Goal: Task Accomplishment & Management: Manage account settings

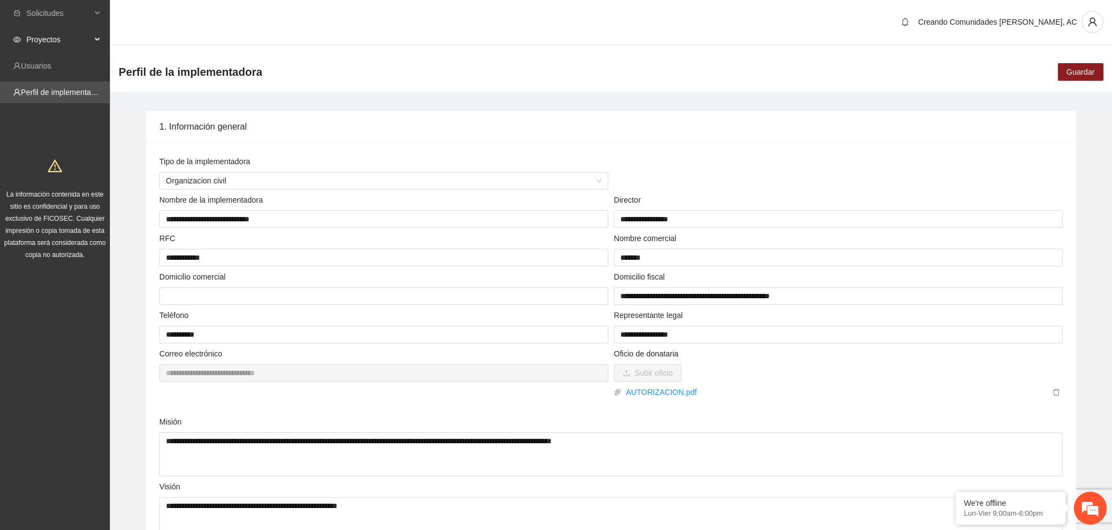
click at [54, 38] on span "Proyectos" at bounding box center [58, 40] width 65 height 22
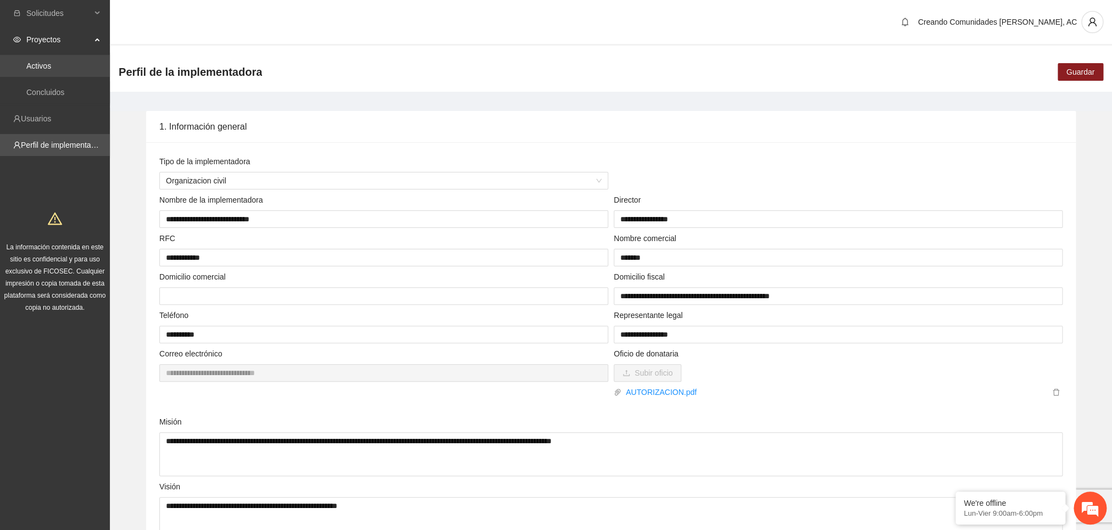
click at [34, 70] on link "Activos" at bounding box center [38, 66] width 25 height 9
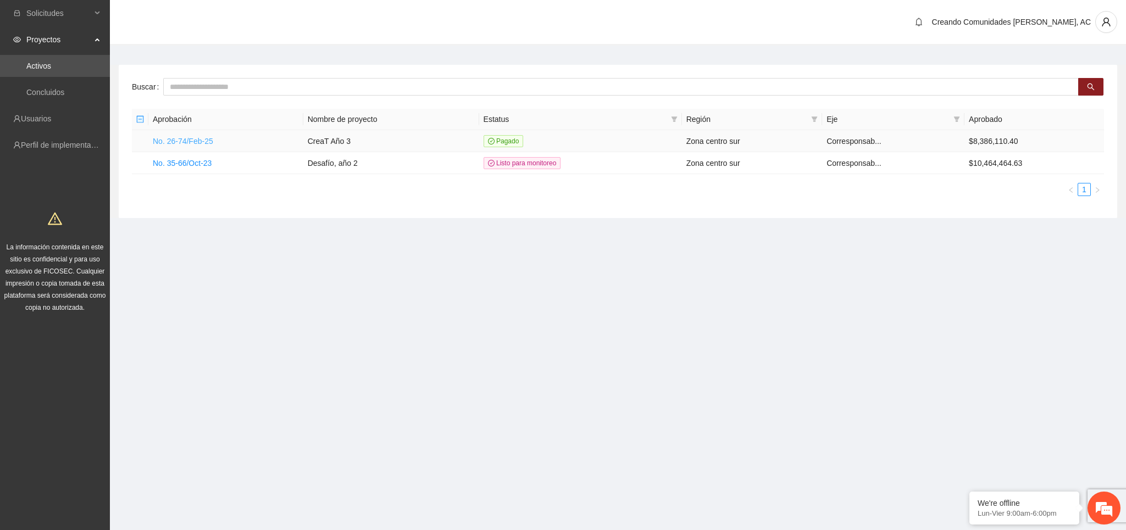
click at [194, 142] on link "No. 26-74/Feb-25" at bounding box center [183, 141] width 60 height 9
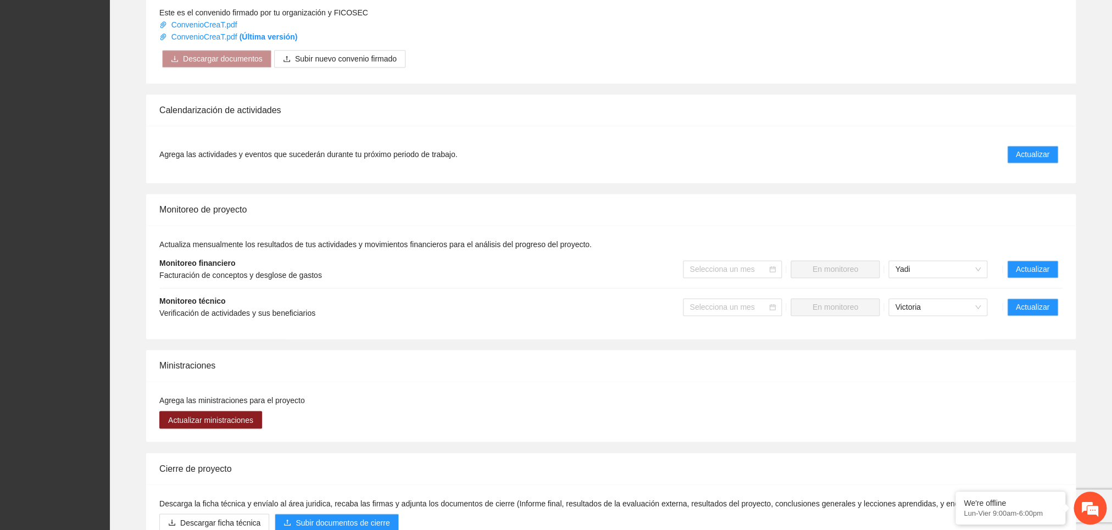
scroll to position [712, 0]
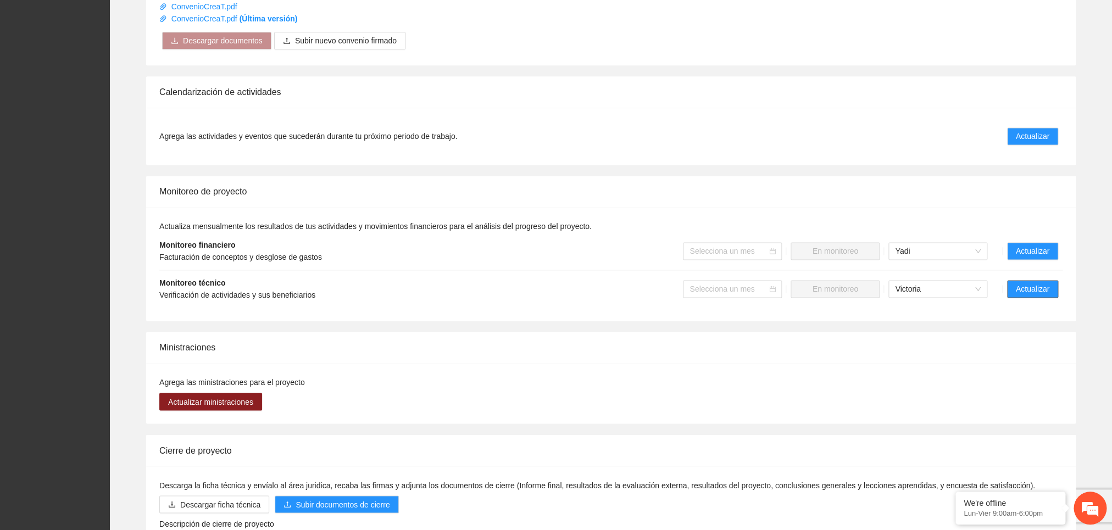
click at [1022, 293] on span "Actualizar" at bounding box center [1033, 289] width 34 height 12
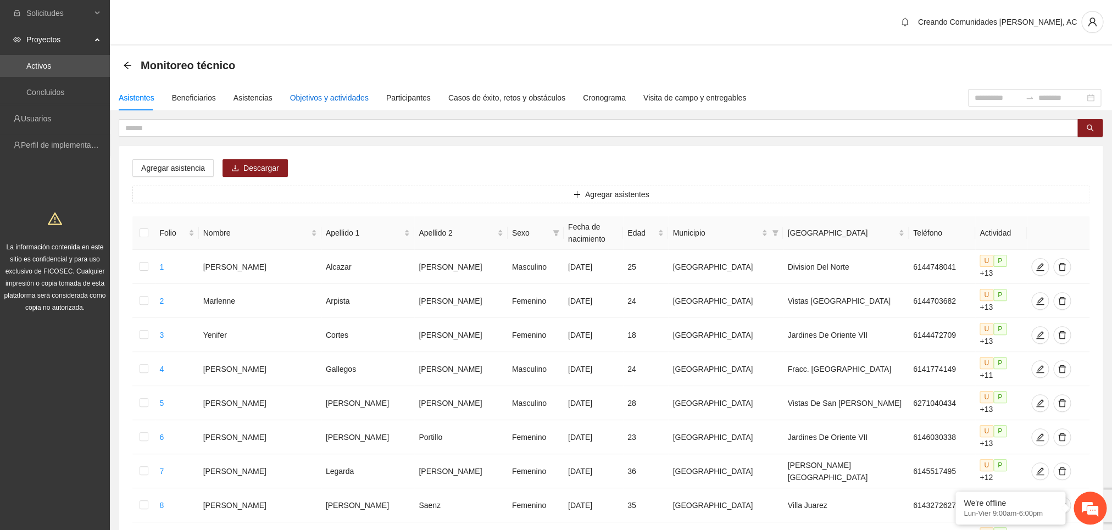
click at [331, 94] on div "Objetivos y actividades" at bounding box center [329, 98] width 79 height 12
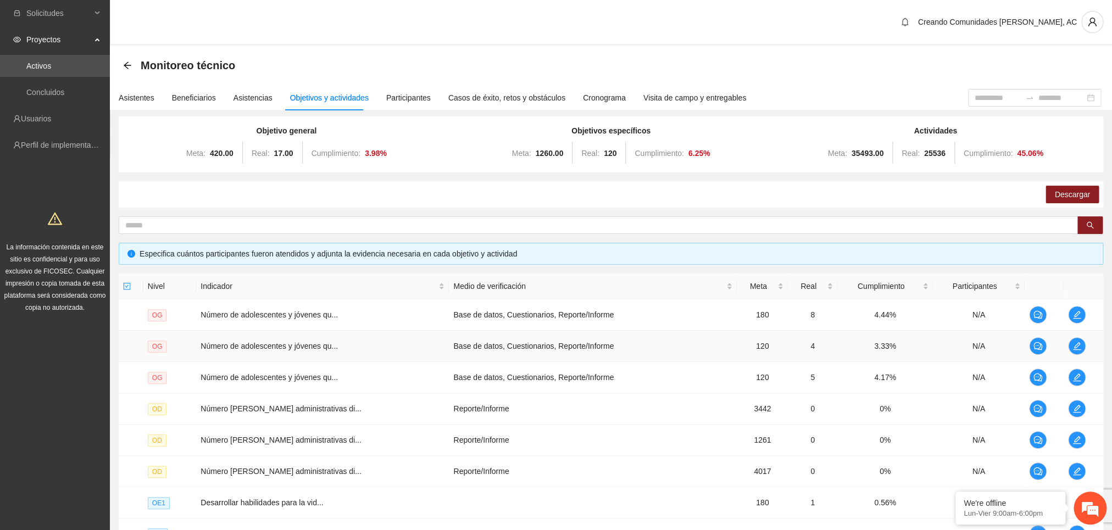
scroll to position [192, 0]
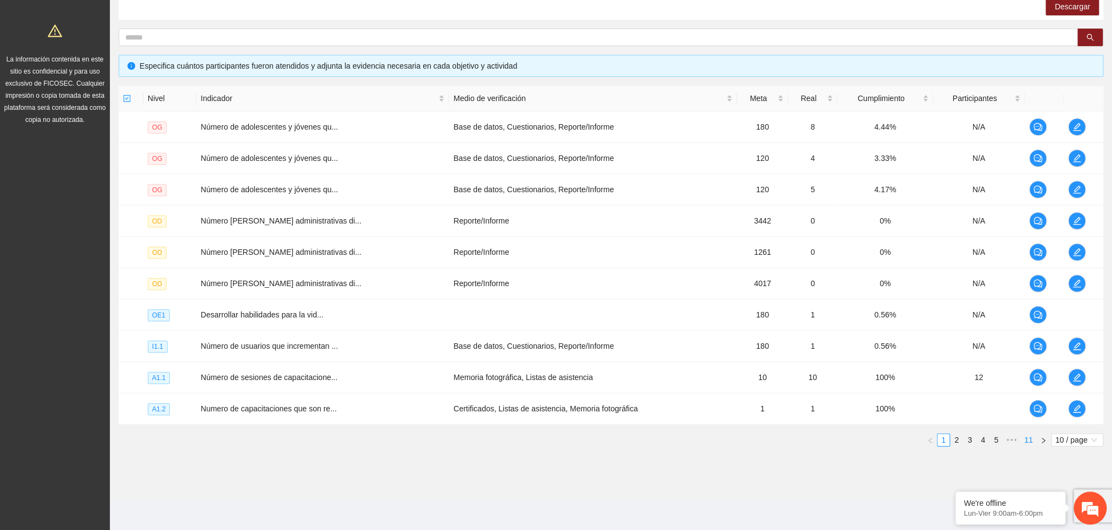
click at [1023, 441] on link "11" at bounding box center [1028, 440] width 15 height 12
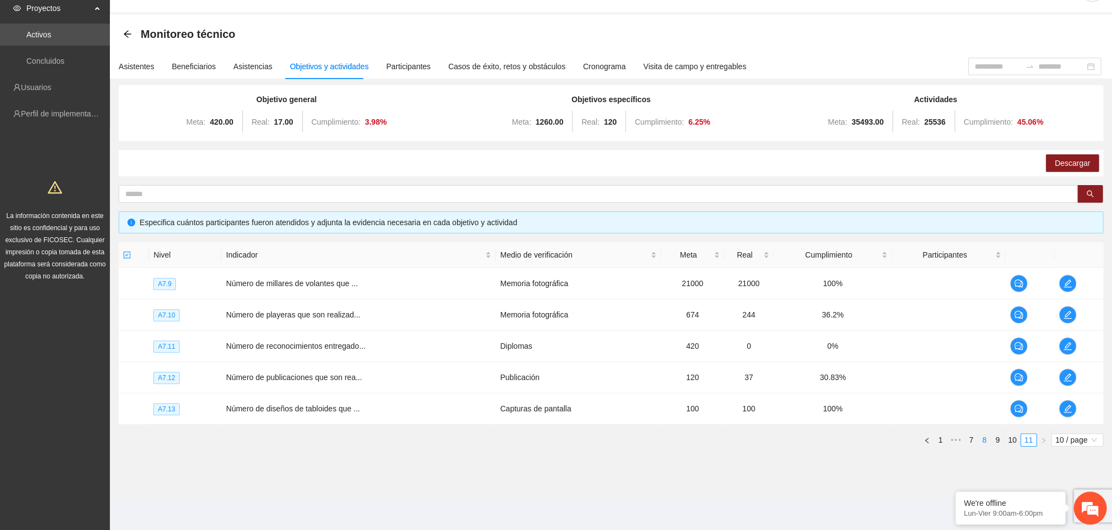
click at [979, 441] on link "8" at bounding box center [984, 440] width 12 height 12
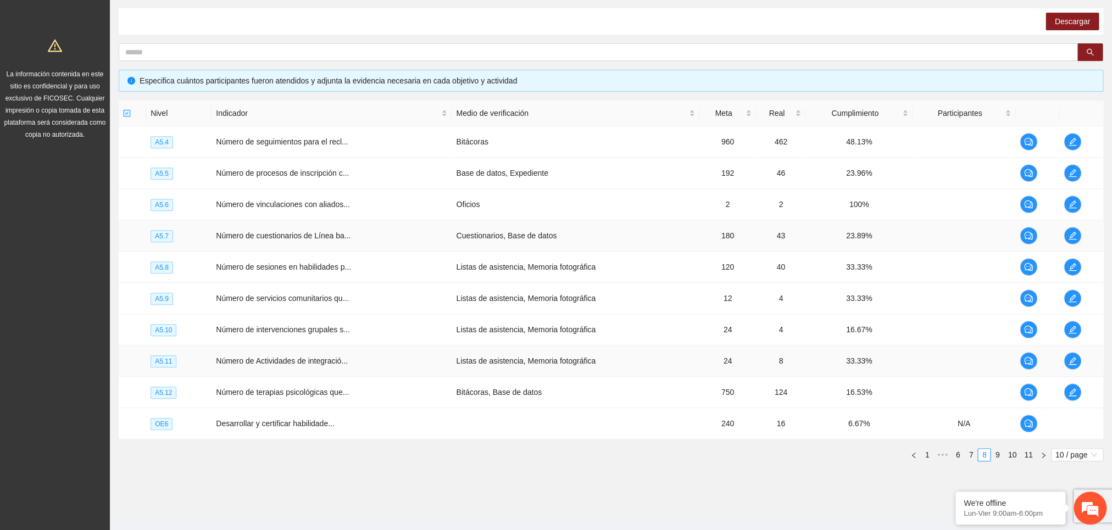
scroll to position [192, 0]
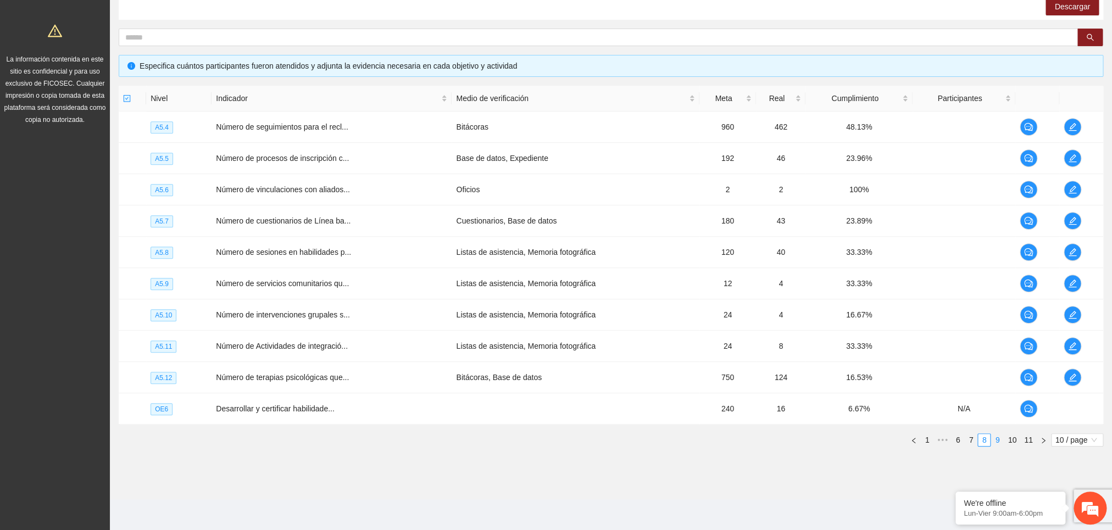
click at [997, 443] on link "9" at bounding box center [997, 440] width 12 height 12
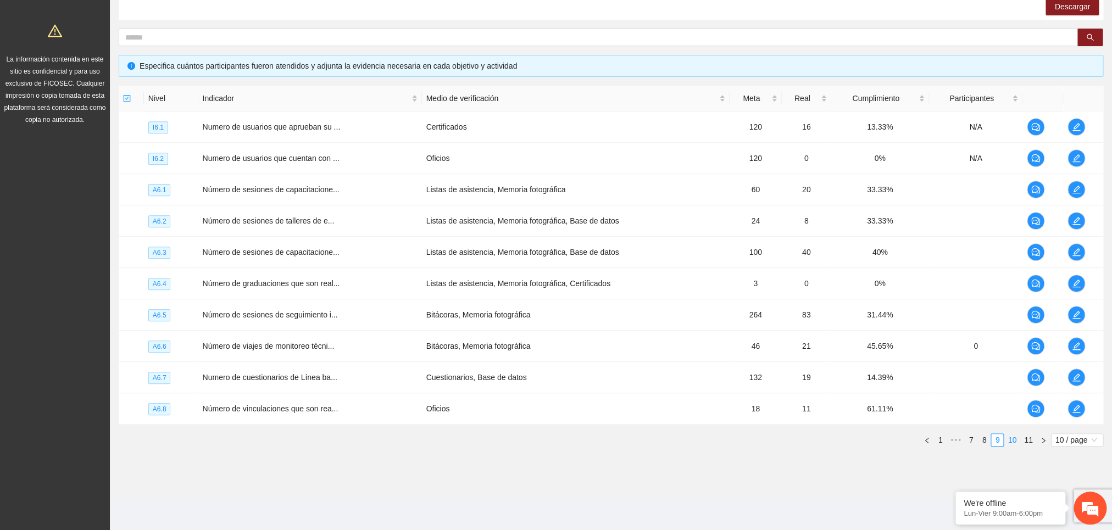
click at [1010, 443] on link "10" at bounding box center [1011, 440] width 15 height 12
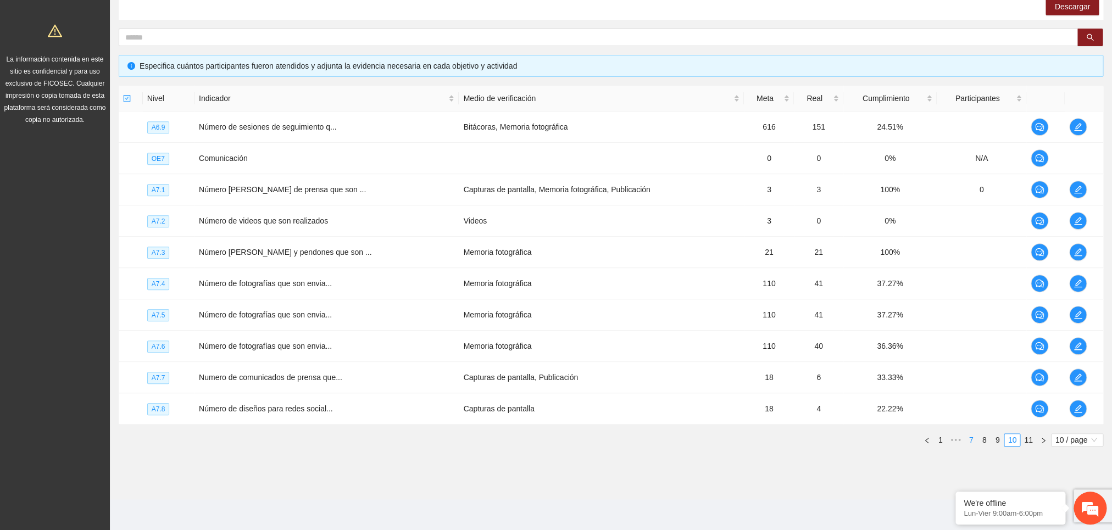
click at [967, 438] on link "7" at bounding box center [971, 440] width 12 height 12
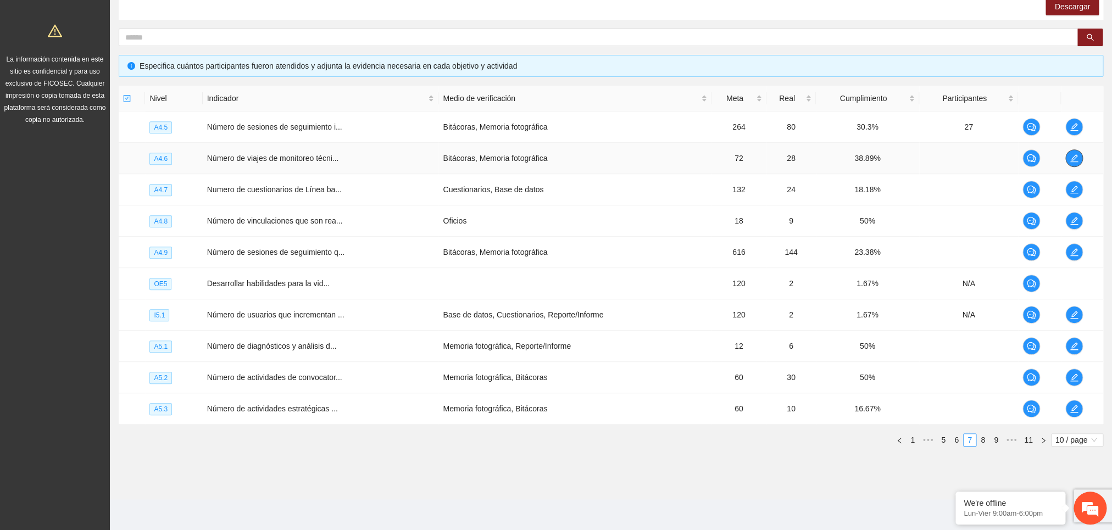
click at [1076, 157] on icon "edit" at bounding box center [1074, 158] width 9 height 9
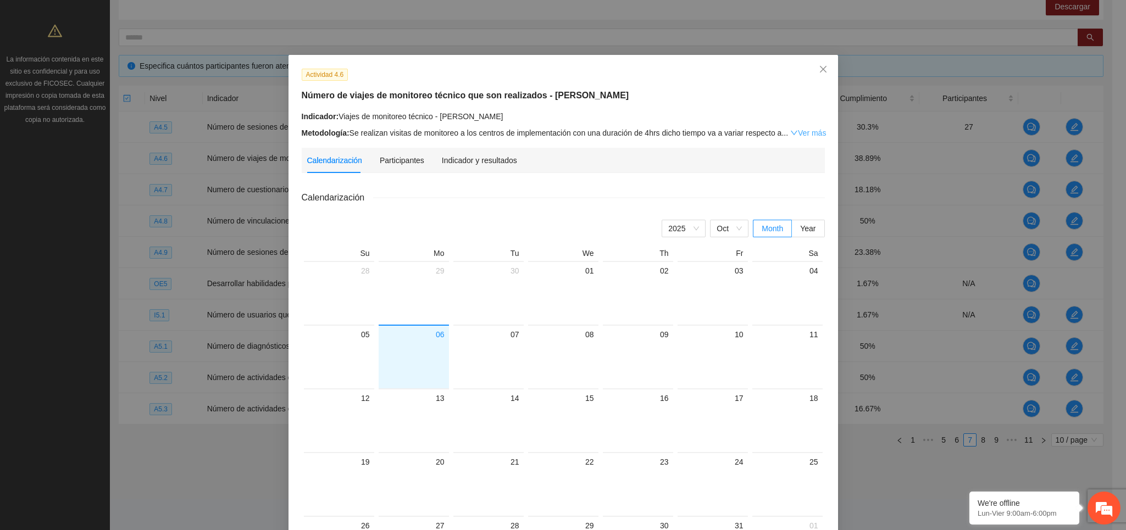
click at [799, 129] on link "Ver más" at bounding box center [808, 133] width 36 height 9
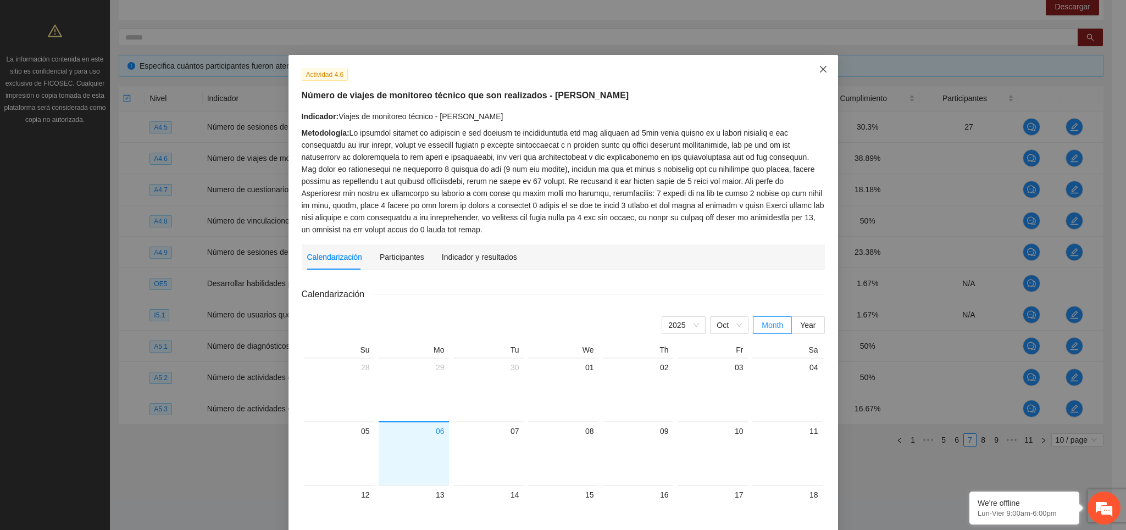
click at [819, 66] on icon "close" at bounding box center [823, 69] width 9 height 9
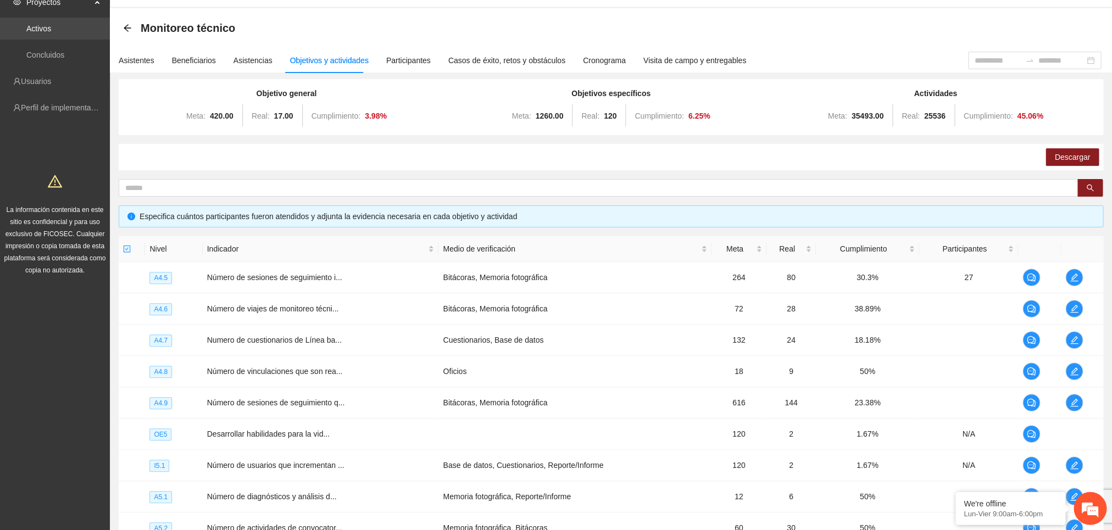
scroll to position [14, 0]
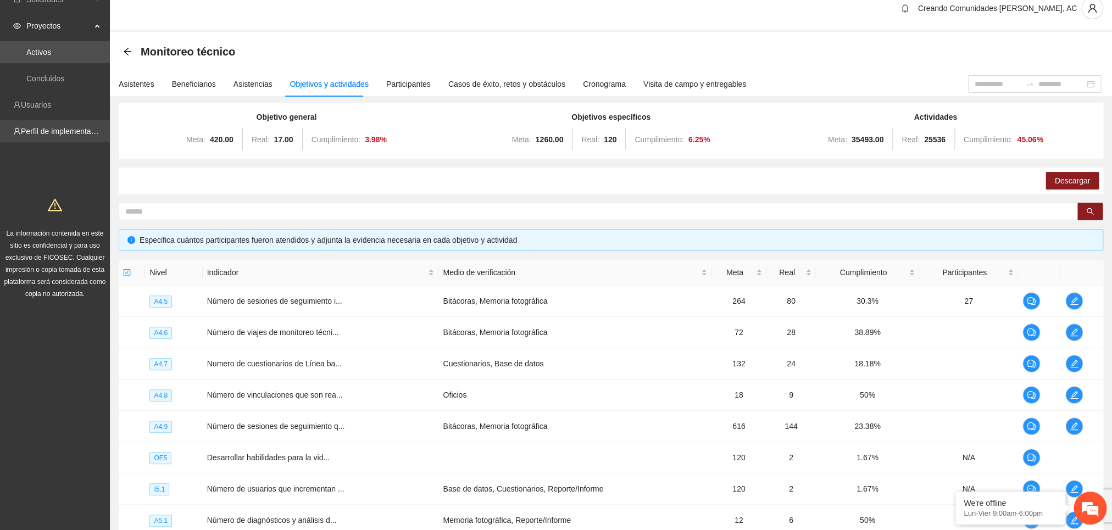
click at [60, 133] on link "Perfil de implementadora" at bounding box center [64, 131] width 86 height 9
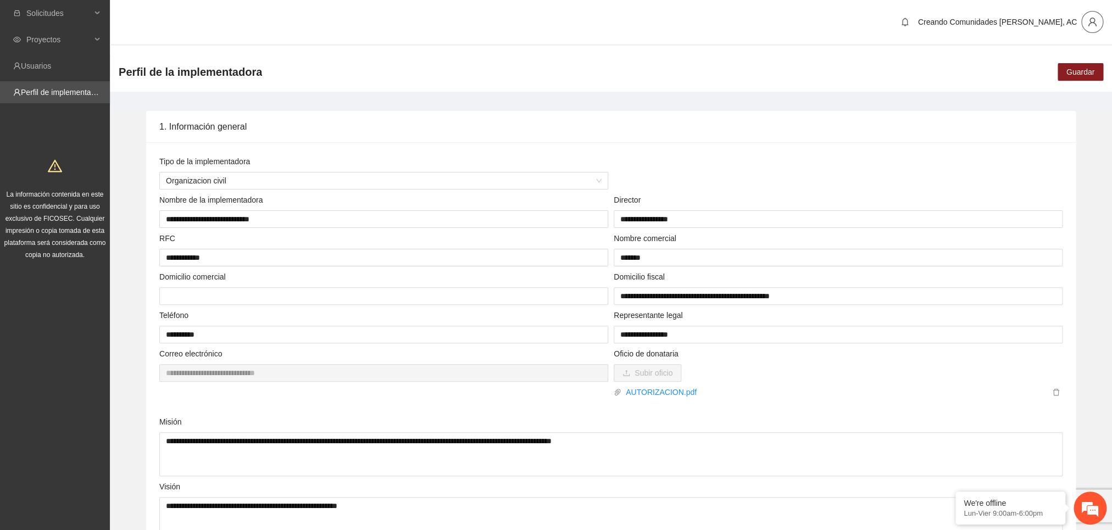
click at [1089, 21] on icon "user" at bounding box center [1092, 22] width 10 height 10
click at [1065, 62] on span "Cerrar sesión" at bounding box center [1063, 64] width 69 height 12
